Goal: Understand process/instructions

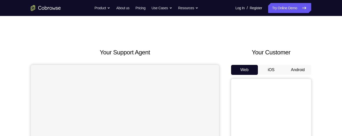
click at [295, 69] on button "Android" at bounding box center [297, 70] width 27 height 10
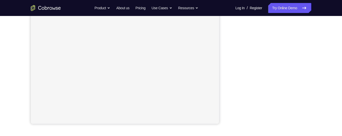
scroll to position [109, 0]
click at [323, 73] on div "Your Support Agent Your Customer Web iOS Android Next Steps We’d be happy to gi…" at bounding box center [171, 72] width 320 height 330
click at [312, 77] on div "Your Support Agent Your Customer Web iOS Android Next Steps We’d be happy to gi…" at bounding box center [171, 70] width 320 height 330
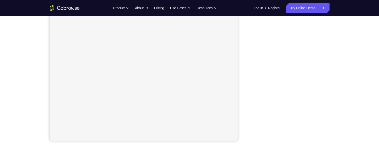
scroll to position [93, 0]
